Goal: Information Seeking & Learning: Learn about a topic

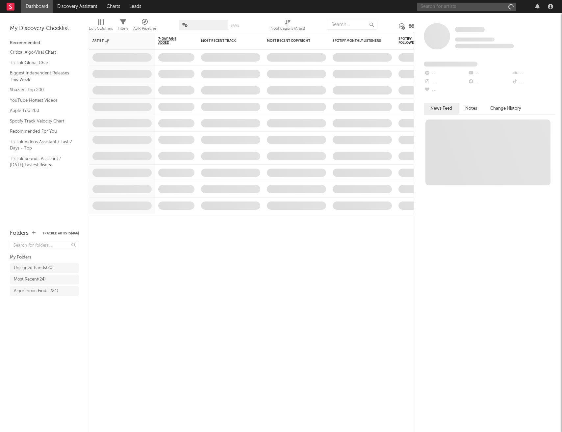
click at [437, 7] on input "text" at bounding box center [466, 7] width 99 height 8
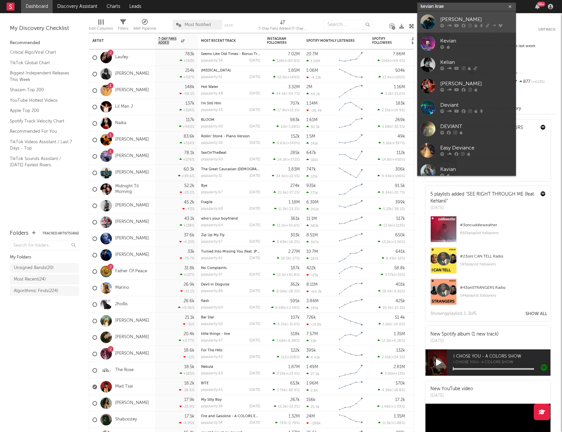
type input "kevian krae"
click at [449, 19] on div "[PERSON_NAME]" at bounding box center [476, 20] width 72 height 8
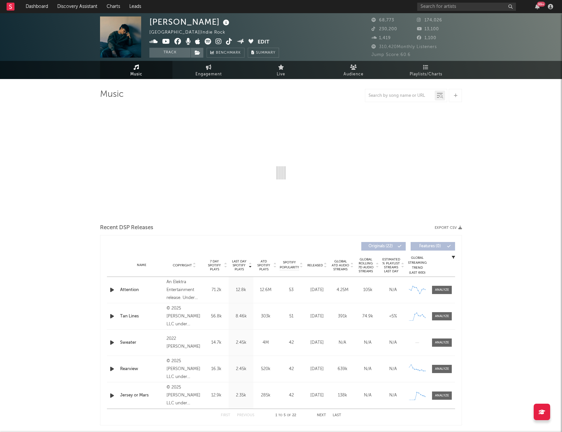
select select "6m"
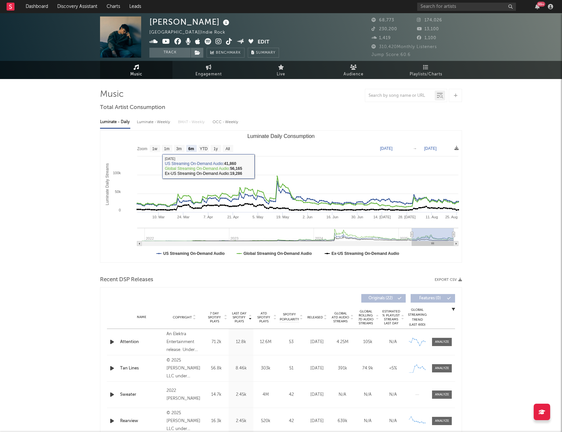
click at [162, 124] on div "Luminate - Weekly" at bounding box center [154, 122] width 35 height 11
select select "6m"
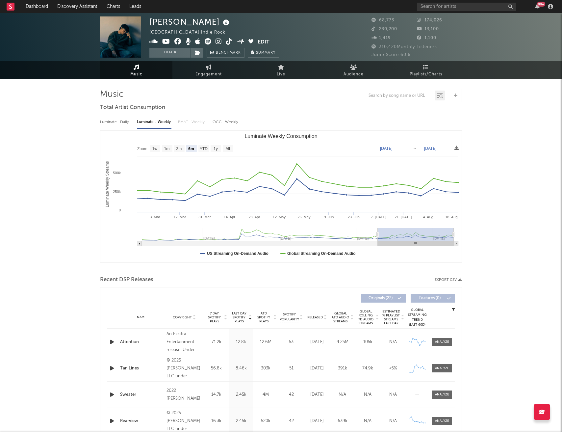
click at [119, 124] on div "Luminate - Daily" at bounding box center [115, 122] width 30 height 11
select select "6m"
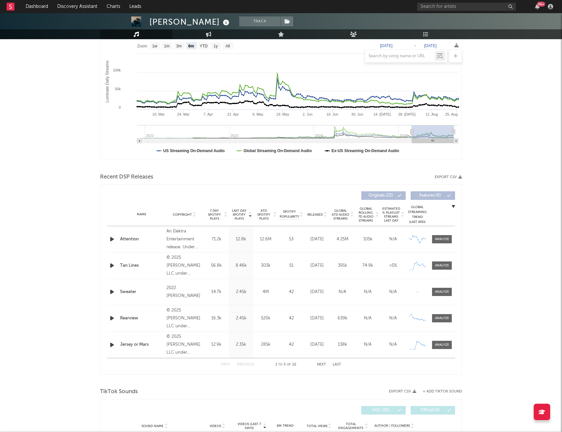
scroll to position [105, 0]
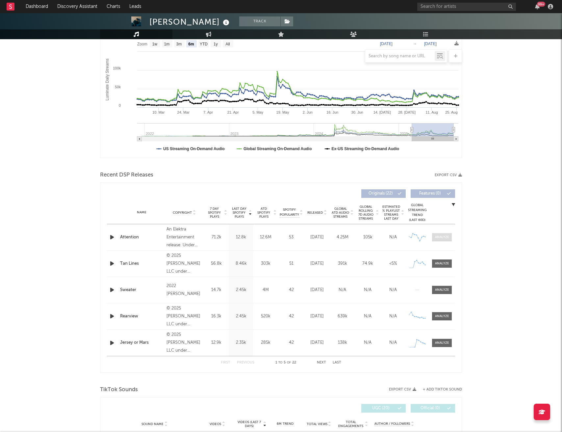
click at [441, 239] on div at bounding box center [442, 237] width 14 height 5
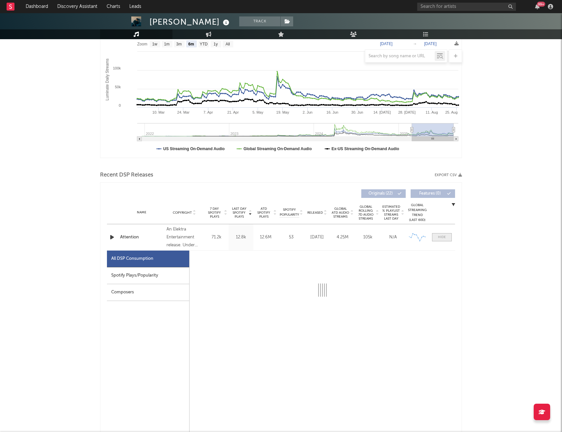
select select "6m"
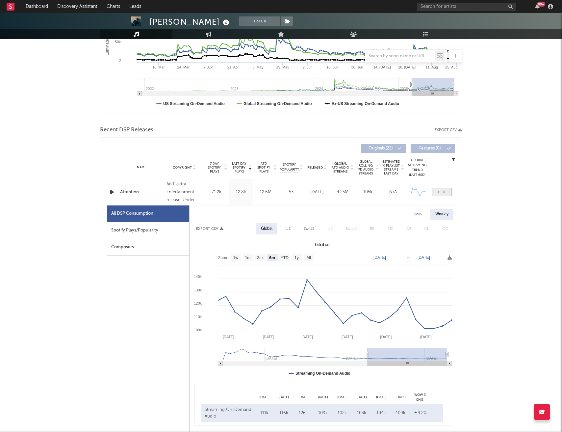
scroll to position [152, 0]
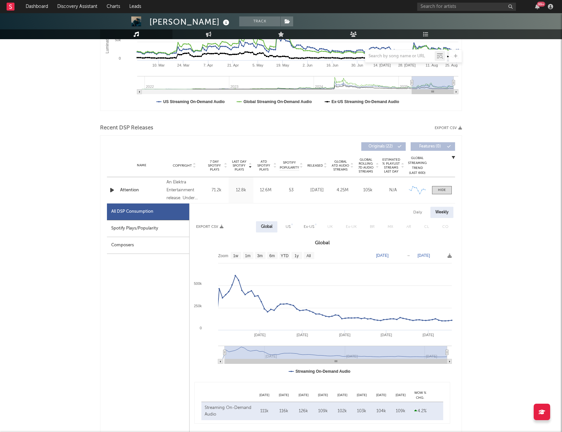
type input "[DATE]"
select select "All"
drag, startPoint x: 368, startPoint y: 352, endPoint x: 222, endPoint y: 344, distance: 146.1
click at [222, 344] on icon "Created with Highcharts 10.3.3 [DATE] '[DATE] [DATE] '[DATE] Apr '[DATE] Jan '[…" at bounding box center [323, 315] width 266 height 132
click at [446, 189] on span at bounding box center [442, 190] width 20 height 8
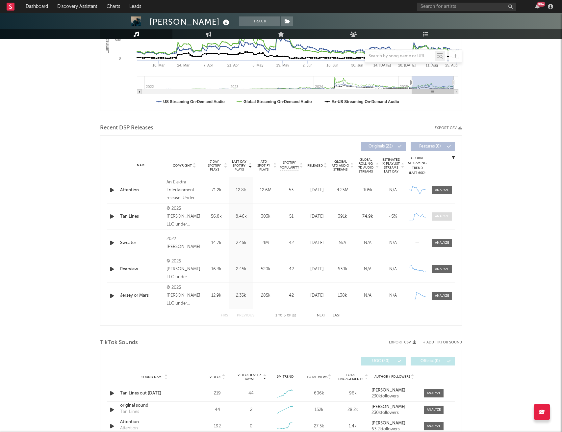
click at [440, 217] on div at bounding box center [442, 216] width 14 height 5
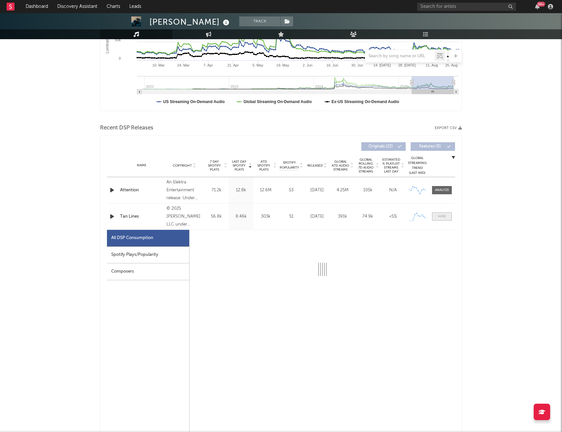
select select "1w"
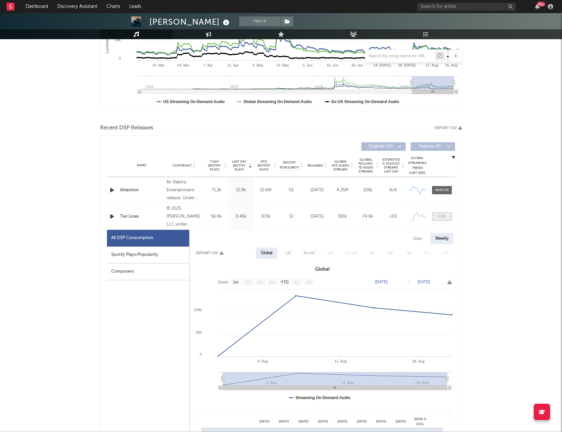
click at [445, 218] on div at bounding box center [442, 216] width 8 height 5
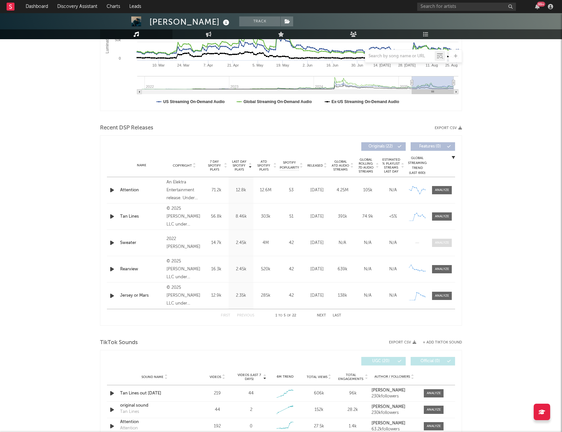
click at [441, 243] on div at bounding box center [442, 242] width 14 height 5
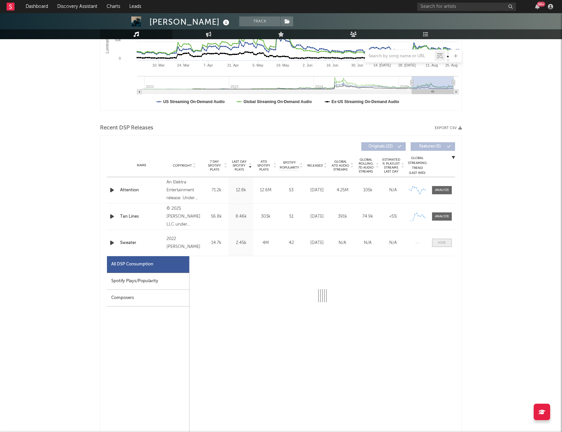
select select "6m"
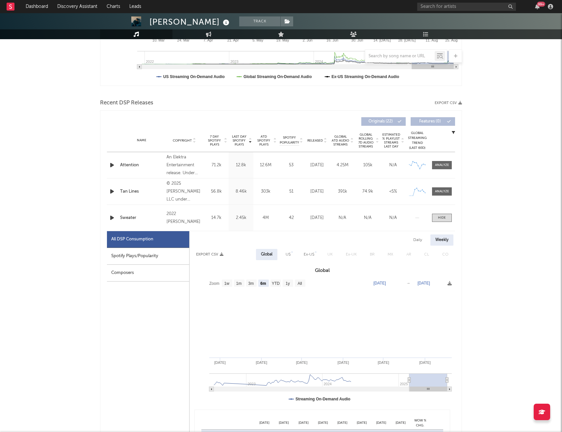
scroll to position [179, 0]
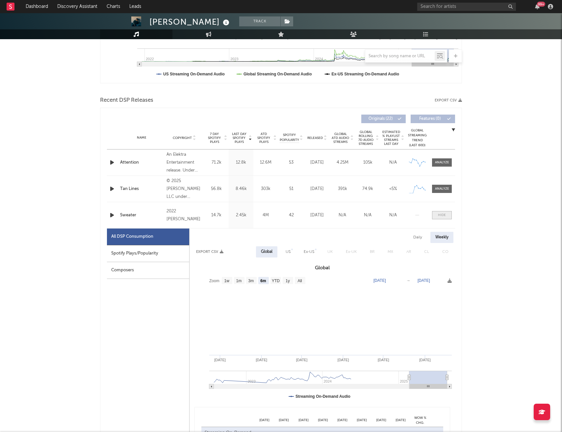
click at [442, 215] on div at bounding box center [442, 215] width 8 height 5
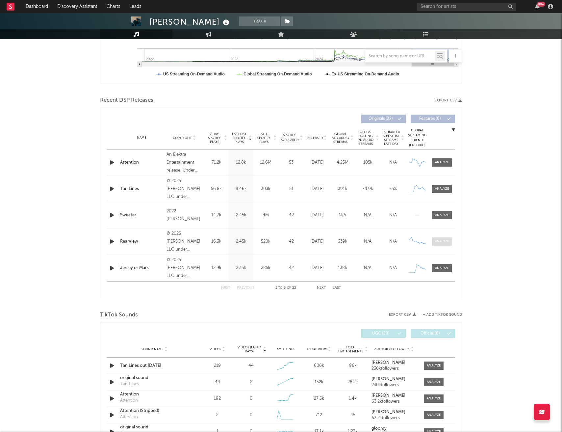
click at [441, 241] on div at bounding box center [442, 241] width 14 height 5
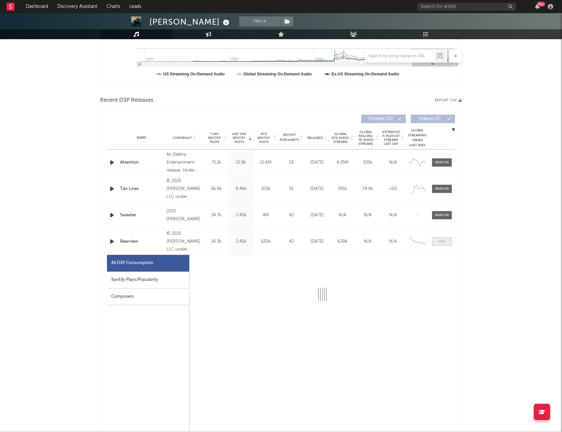
select select "1w"
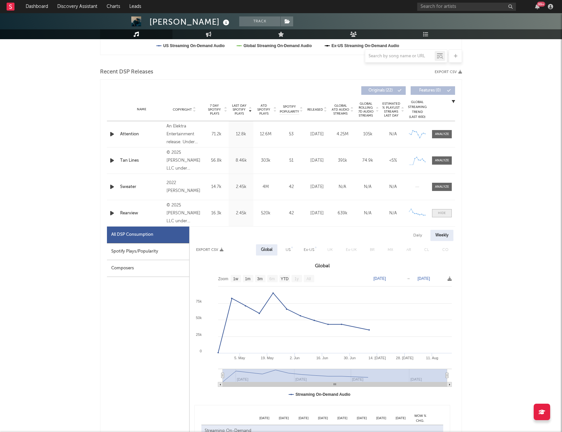
scroll to position [217, 0]
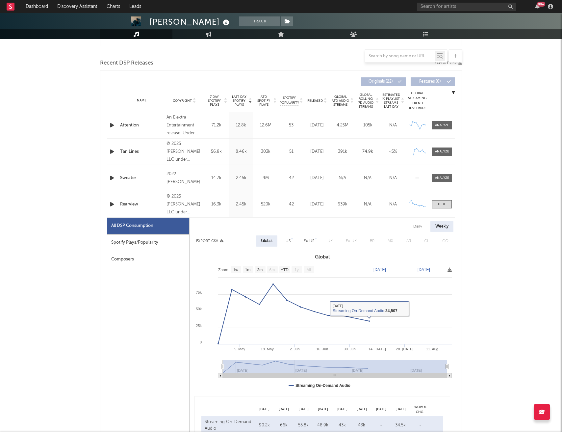
click at [419, 226] on div "Daily" at bounding box center [417, 226] width 19 height 11
select select "1w"
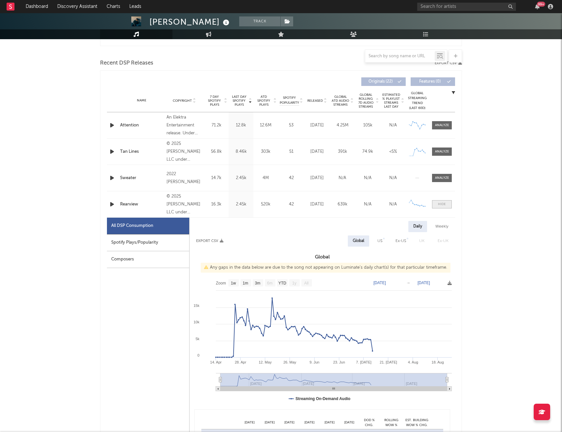
click at [444, 207] on span at bounding box center [442, 204] width 20 height 8
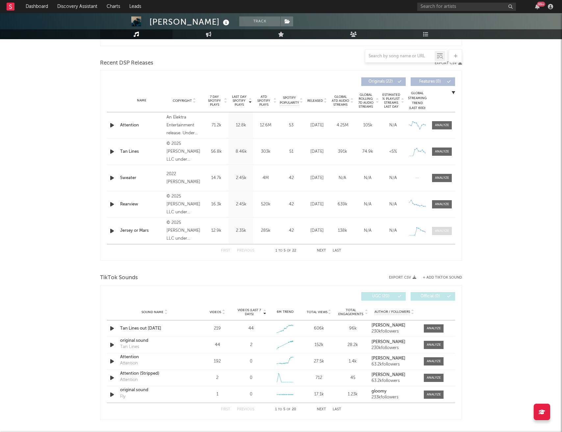
click at [442, 231] on div at bounding box center [442, 230] width 14 height 5
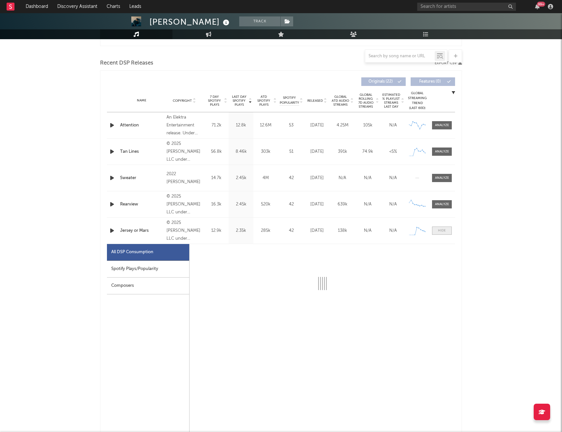
select select "1w"
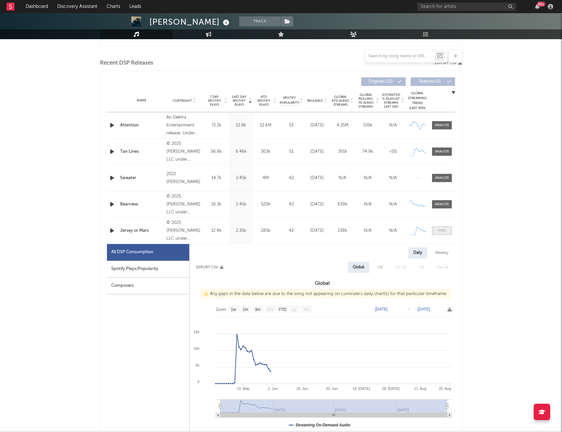
click at [441, 232] on div at bounding box center [442, 230] width 8 height 5
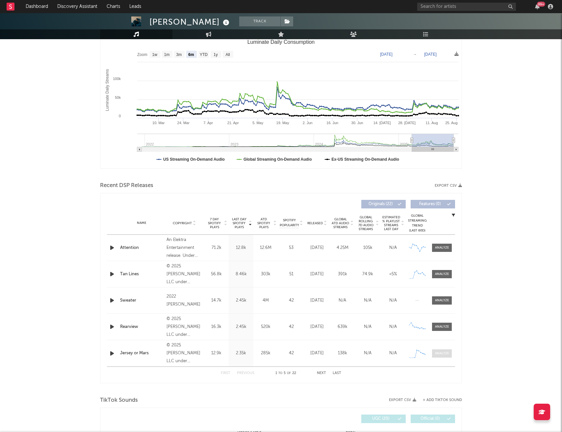
scroll to position [0, 0]
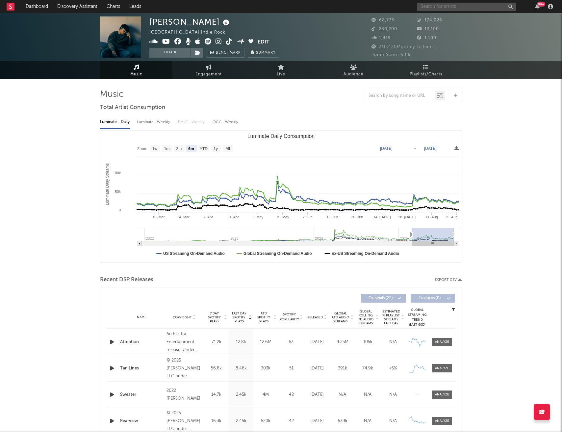
click at [442, 9] on input "text" at bounding box center [466, 7] width 99 height 8
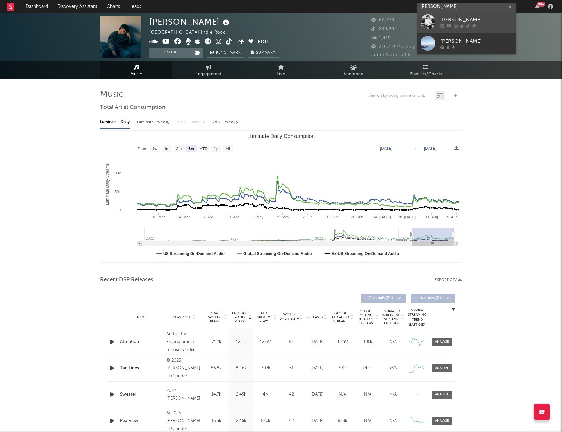
type input "[PERSON_NAME]"
click at [457, 21] on div "[PERSON_NAME]" at bounding box center [476, 20] width 72 height 8
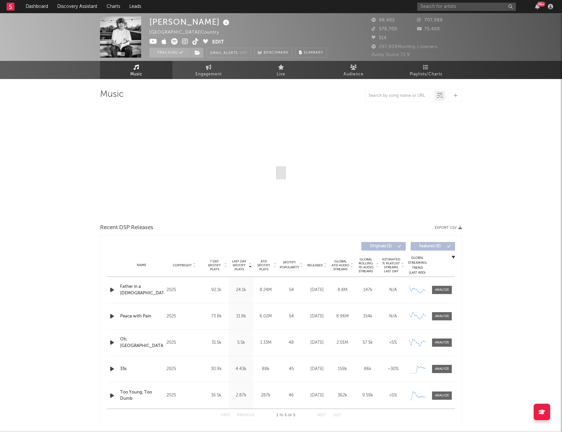
select select "6m"
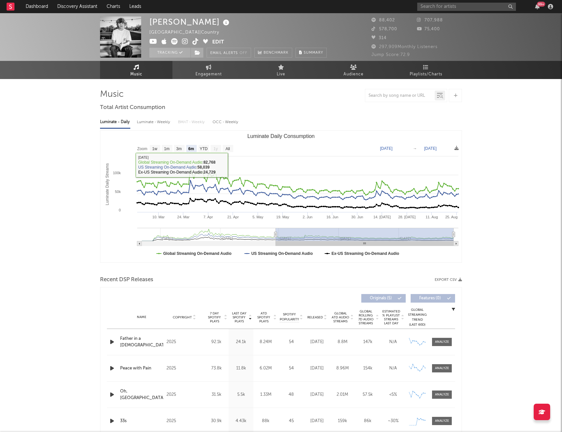
click at [164, 122] on div "Luminate - Weekly" at bounding box center [154, 122] width 35 height 11
select select "6m"
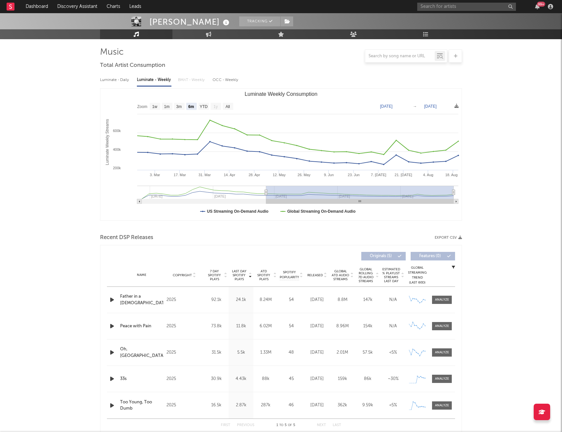
scroll to position [44, 0]
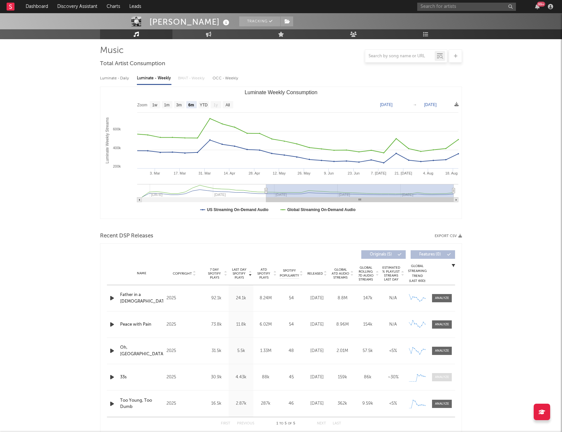
click at [443, 376] on div at bounding box center [442, 377] width 14 height 5
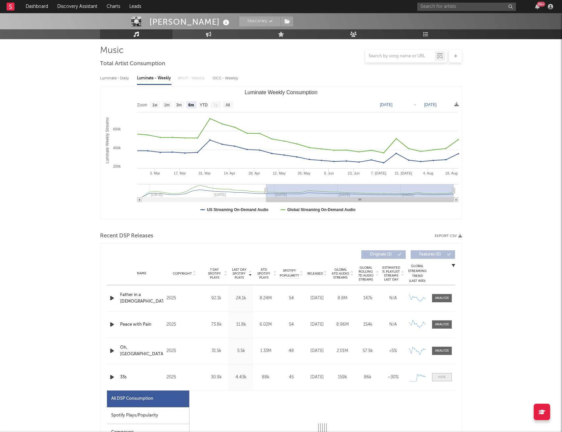
select select "1w"
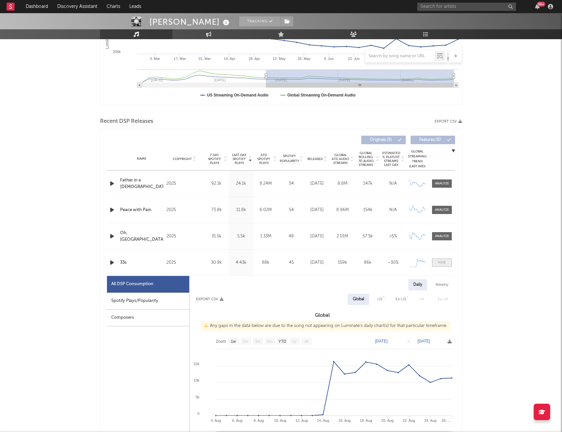
scroll to position [159, 0]
click at [442, 260] on div at bounding box center [442, 261] width 8 height 5
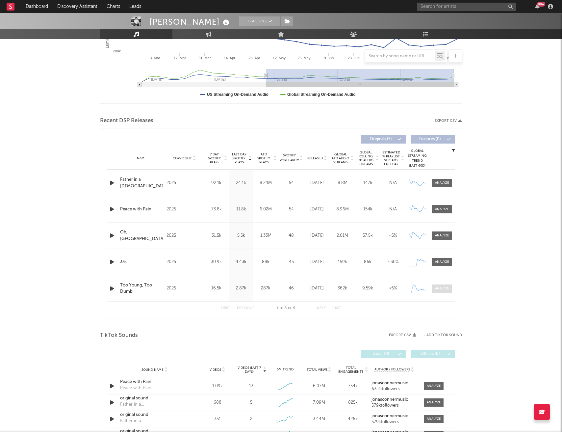
click at [440, 287] on div at bounding box center [442, 288] width 14 height 5
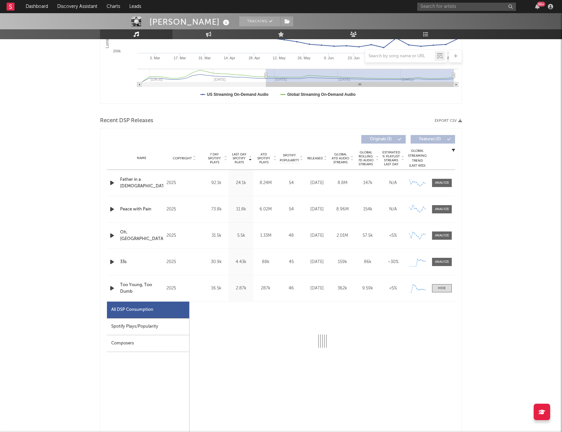
select select "1w"
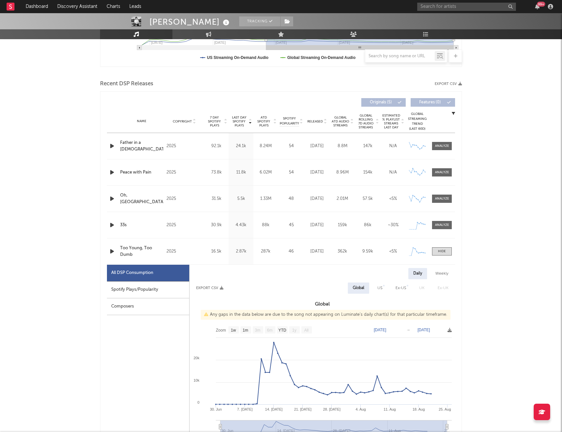
scroll to position [222, 0]
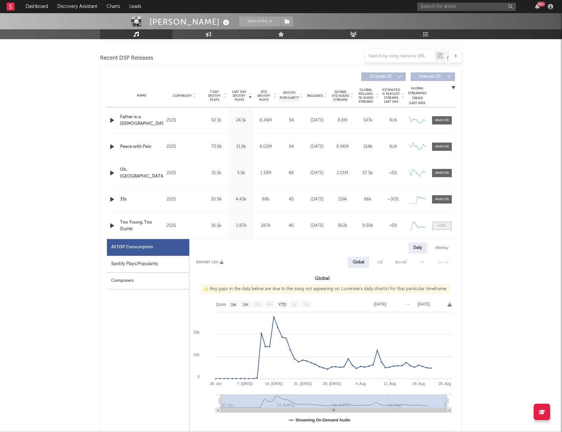
click at [445, 224] on div at bounding box center [442, 225] width 8 height 5
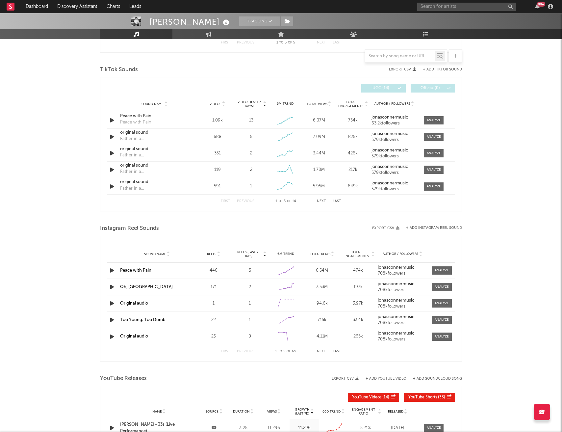
scroll to position [429, 0]
